Goal: Transaction & Acquisition: Register for event/course

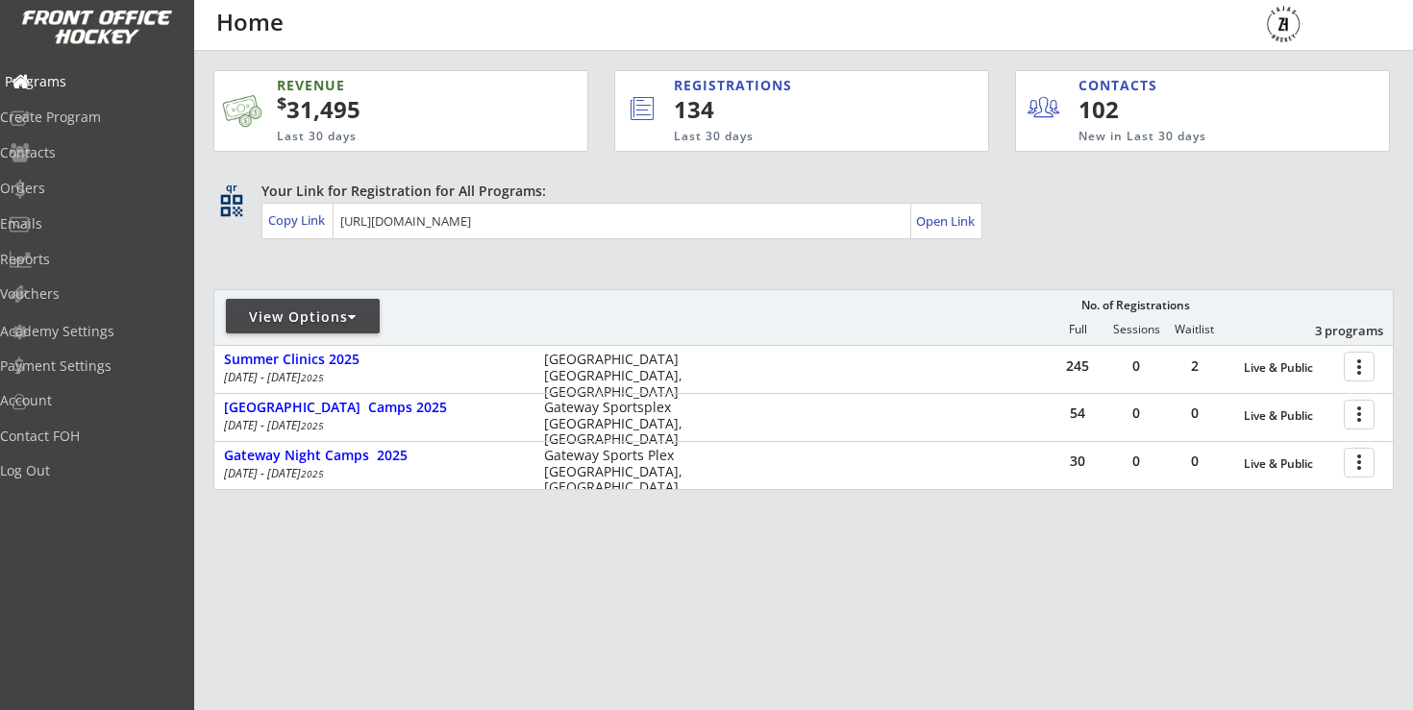
click at [78, 81] on div "Programs" at bounding box center [91, 81] width 173 height 13
click at [100, 46] on div "Programs Create Program Contacts Orders Emails Reports Vouchers Academy Setting…" at bounding box center [97, 355] width 194 height 710
click at [105, 22] on img at bounding box center [97, 28] width 152 height 36
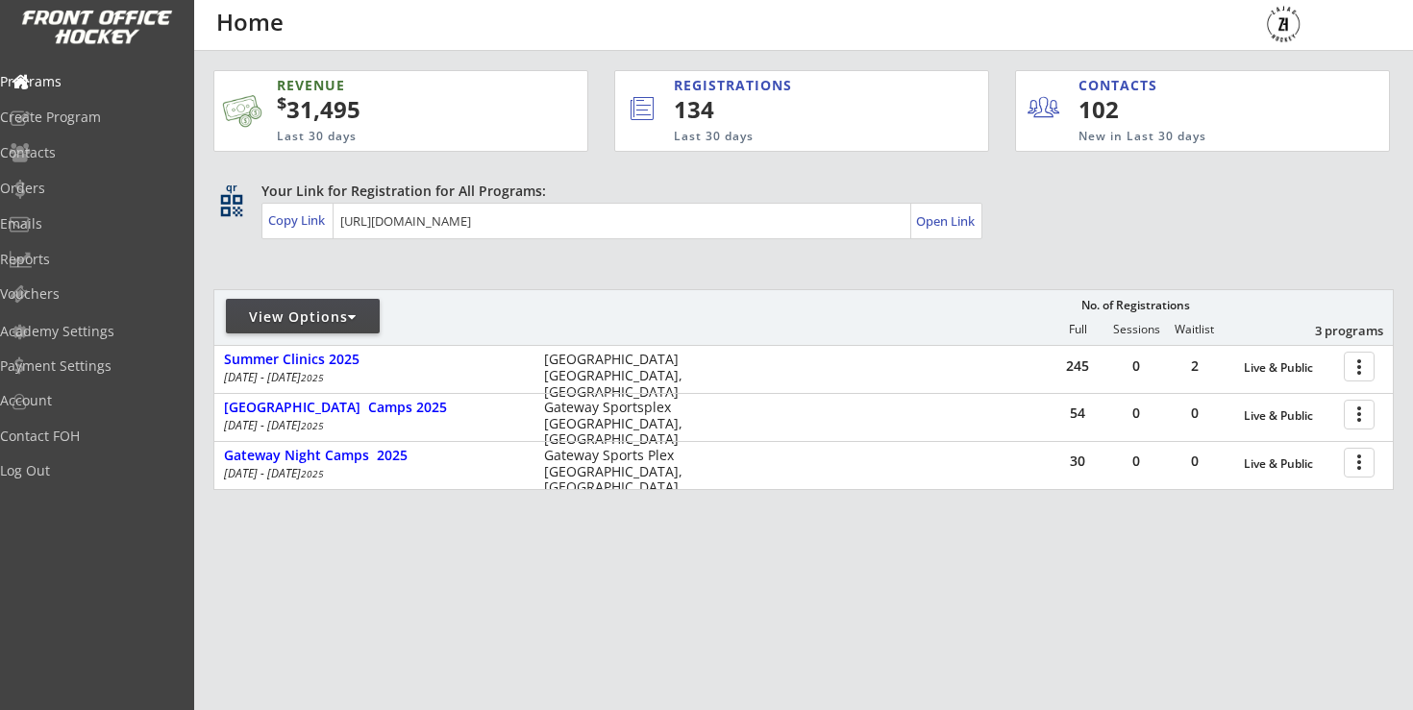
click at [105, 22] on img at bounding box center [97, 28] width 152 height 36
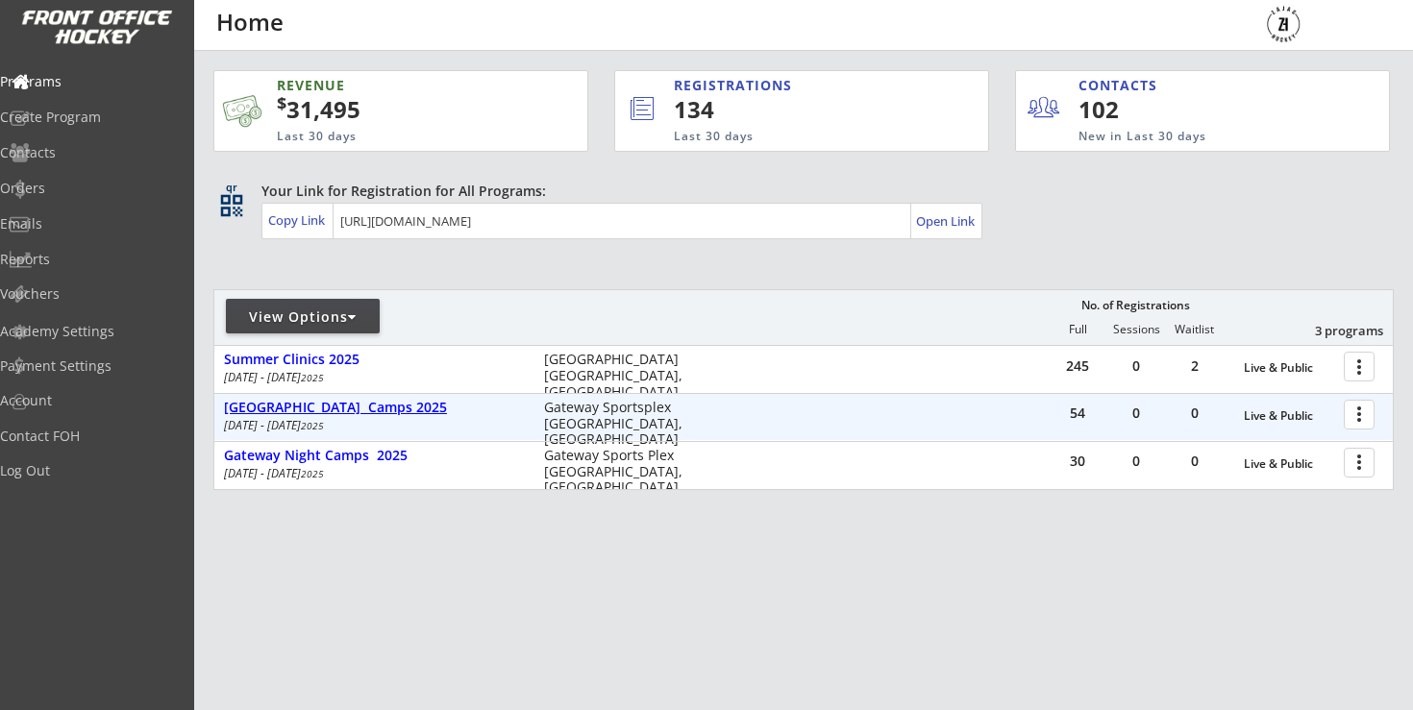
click at [352, 412] on div "[GEOGRAPHIC_DATA] Camps 2025" at bounding box center [374, 408] width 300 height 16
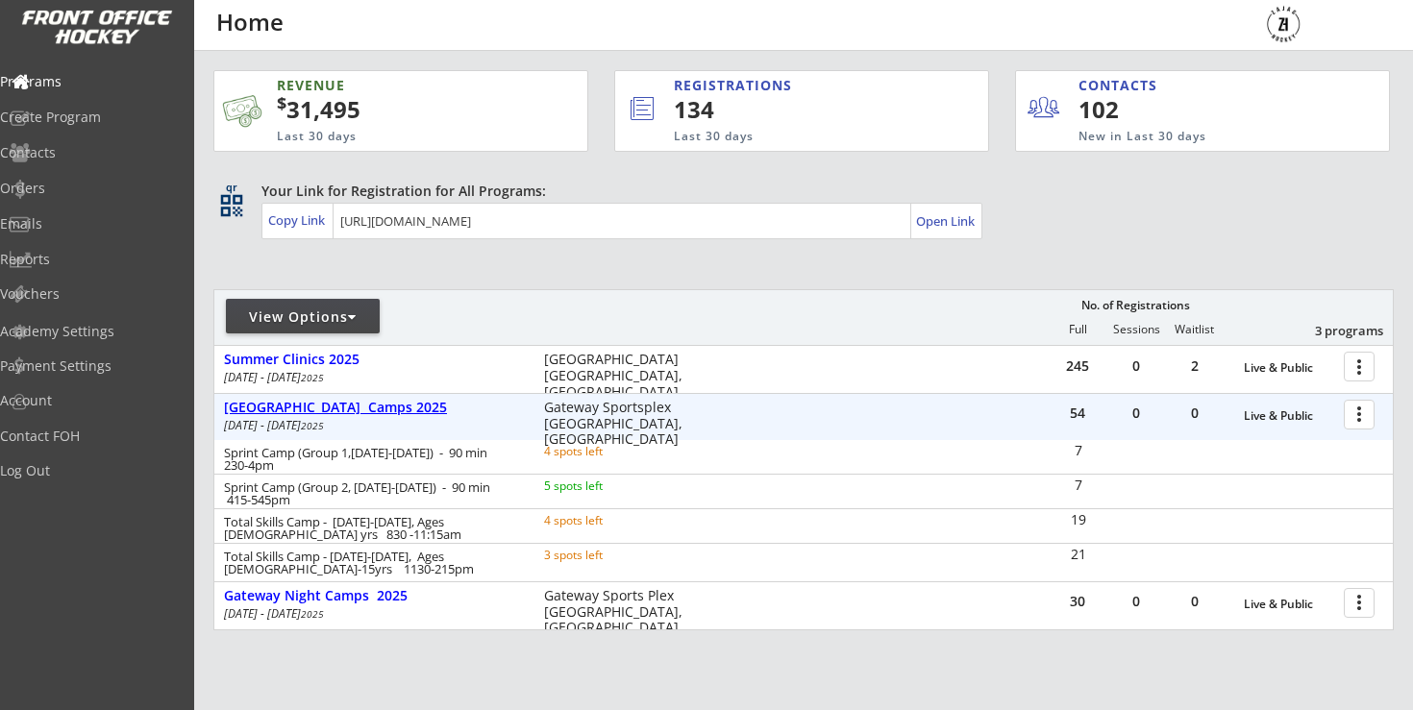
click at [352, 412] on div "[GEOGRAPHIC_DATA] Camps 2025" at bounding box center [374, 408] width 300 height 16
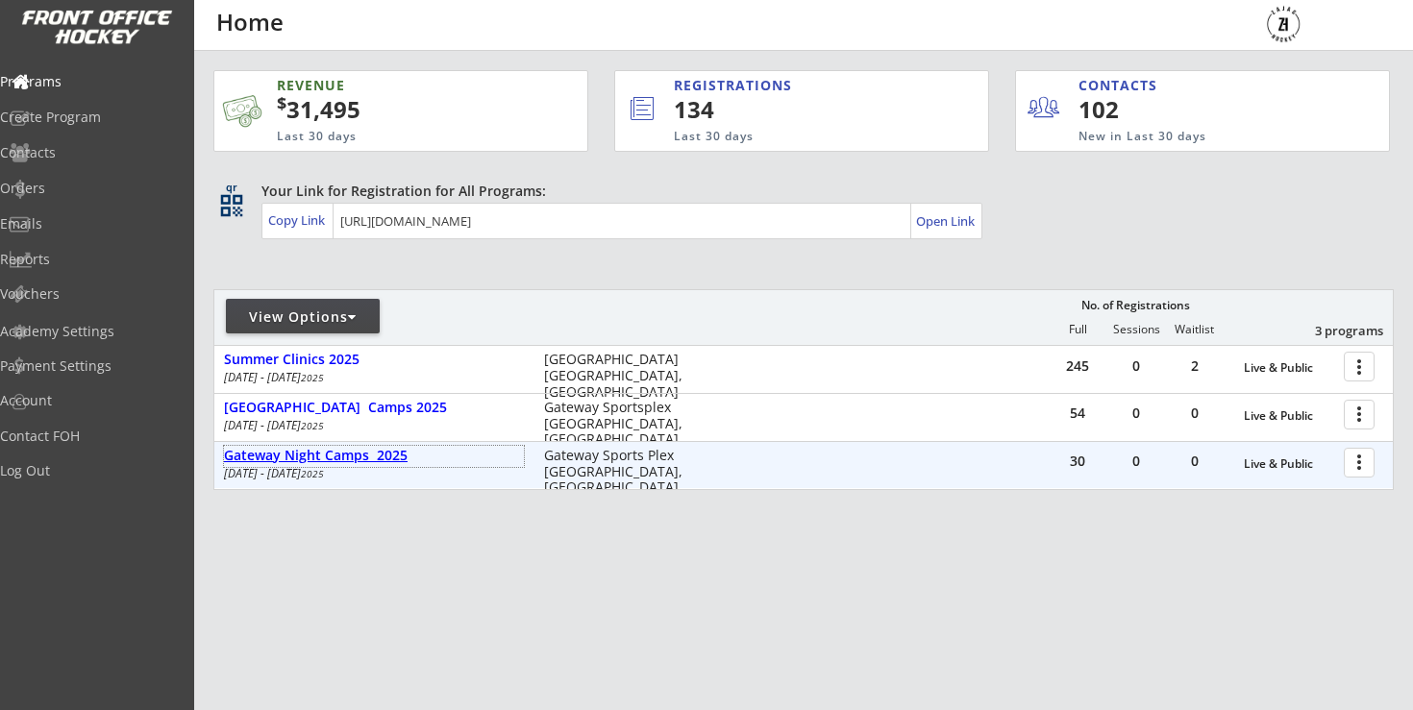
click at [328, 462] on div "Gateway Night Camps 2025" at bounding box center [374, 456] width 300 height 16
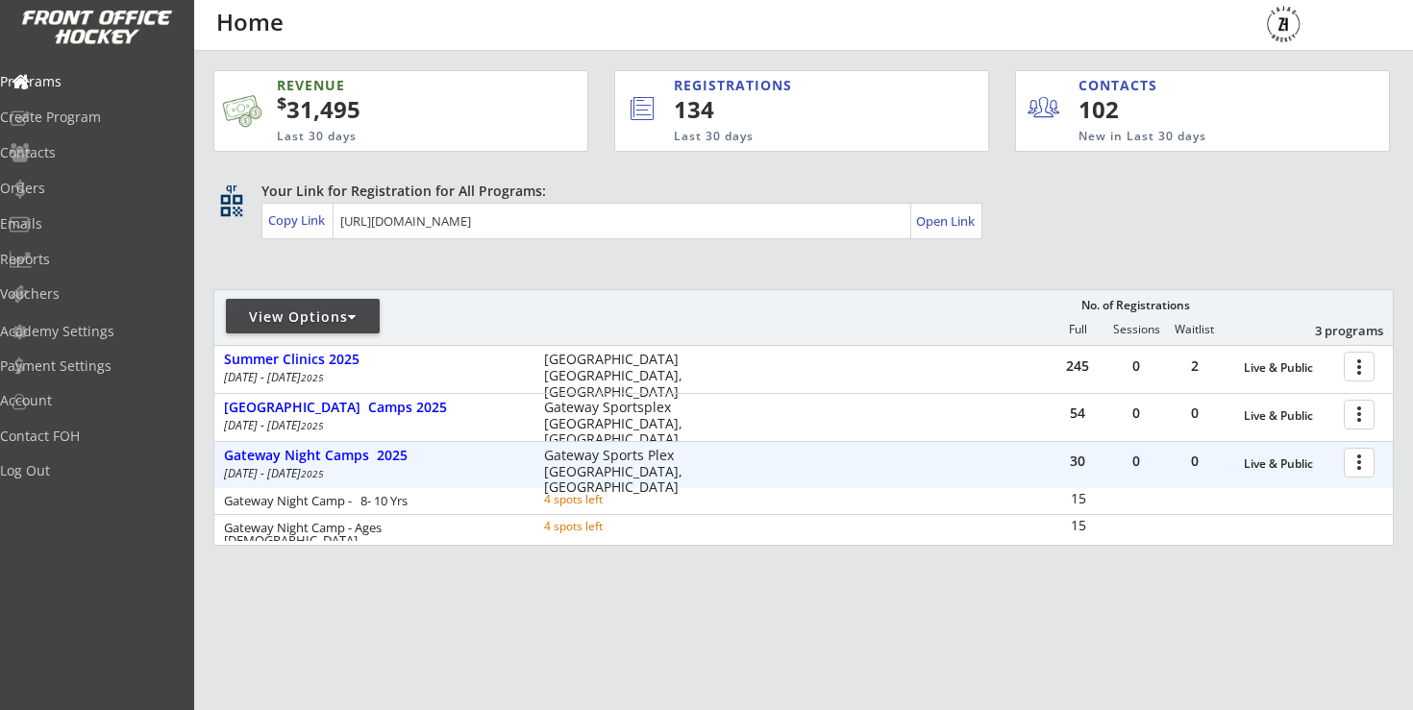
click at [334, 344] on div "View Options No. of Registrations Full Sessions Waitlist 3 programs 245 0 2 Liv…" at bounding box center [803, 417] width 1180 height 257
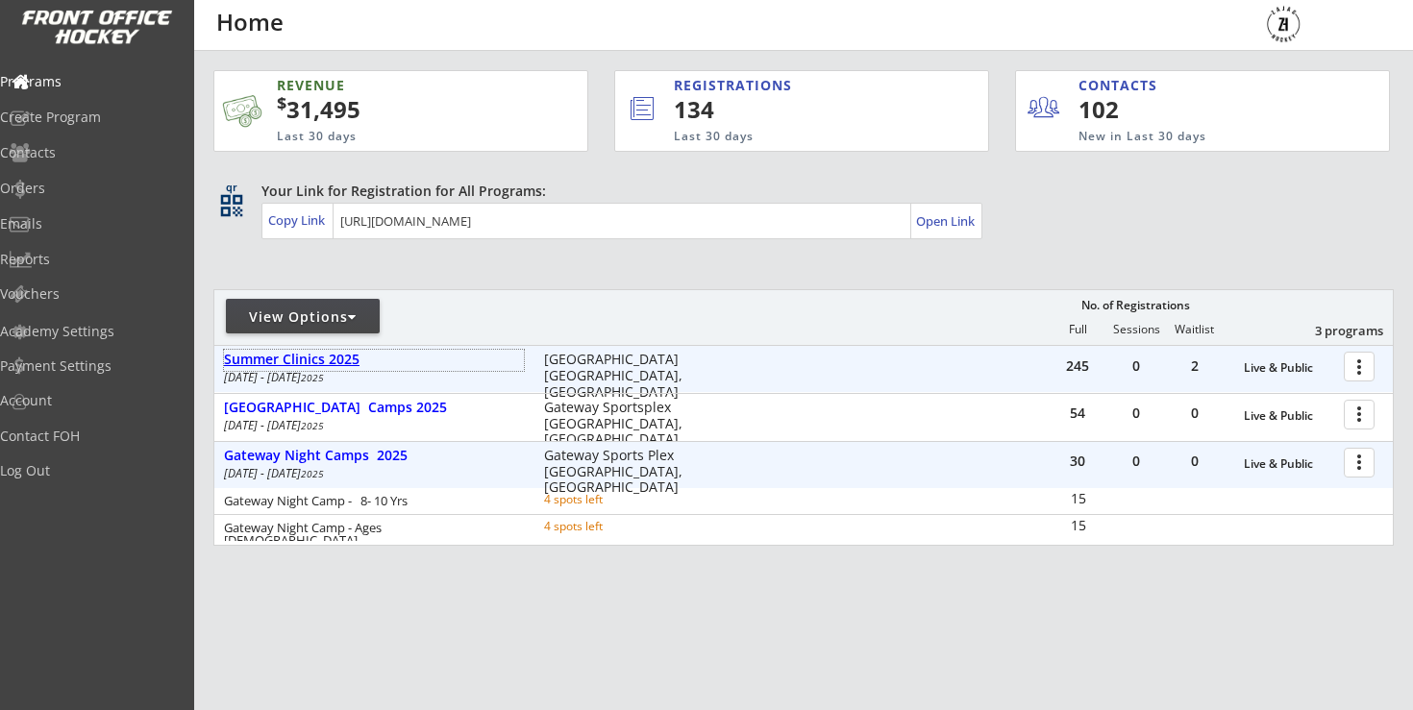
click at [330, 360] on div "Summer Clinics 2025" at bounding box center [374, 360] width 300 height 16
